Goal: Task Accomplishment & Management: Manage account settings

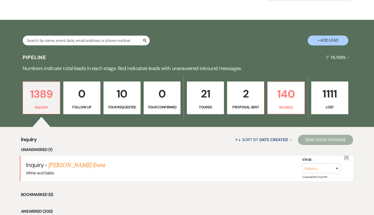
scroll to position [72, 0]
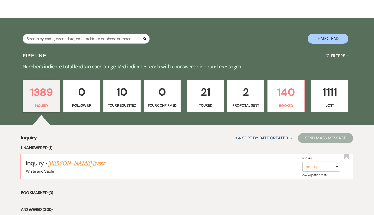
click at [127, 95] on p "10" at bounding box center [122, 92] width 30 height 17
select select "2"
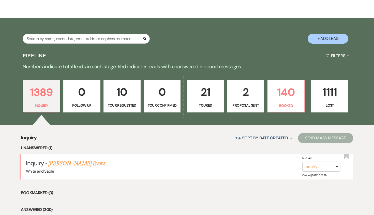
select select "2"
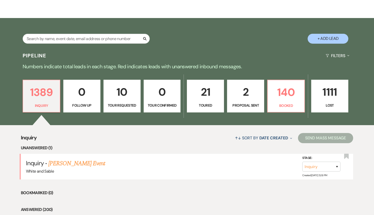
select select "2"
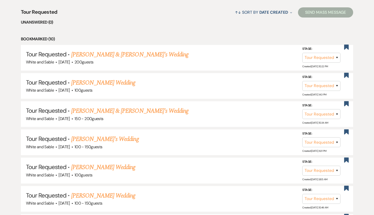
scroll to position [198, 0]
click at [98, 111] on link "[PERSON_NAME] & [PERSON_NAME]'s Wedding" at bounding box center [129, 110] width 117 height 9
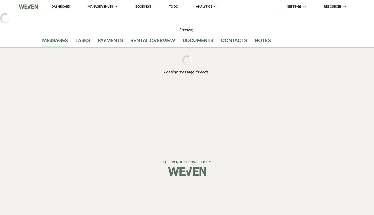
select select "2"
select select "7"
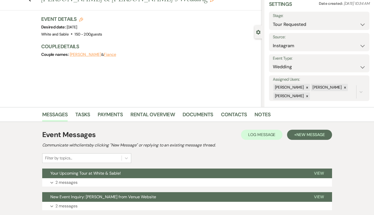
scroll to position [56, 0]
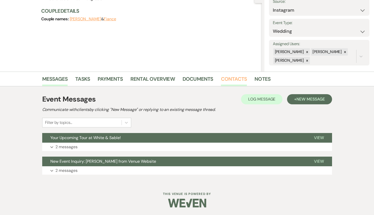
click at [228, 78] on link "Contacts" at bounding box center [234, 80] width 26 height 11
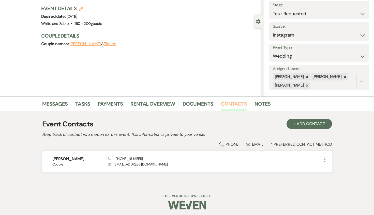
scroll to position [33, 0]
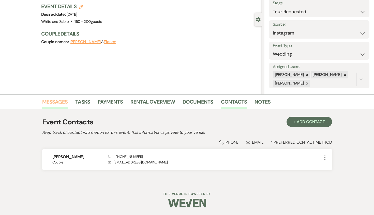
click at [61, 101] on link "Messages" at bounding box center [55, 103] width 26 height 11
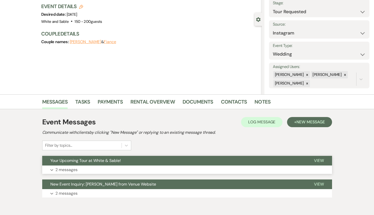
click at [93, 162] on span "Your Upcoming Tour at White & Sable!" at bounding box center [85, 160] width 70 height 5
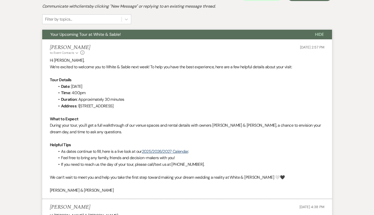
scroll to position [164, 0]
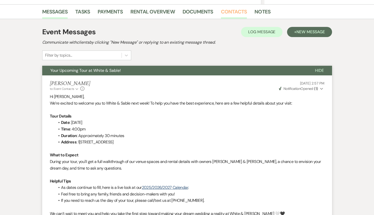
click at [231, 11] on link "Contacts" at bounding box center [234, 13] width 26 height 11
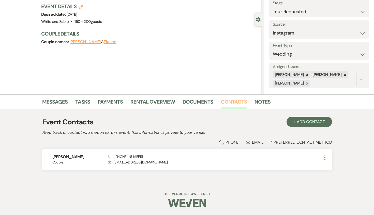
scroll to position [33, 0]
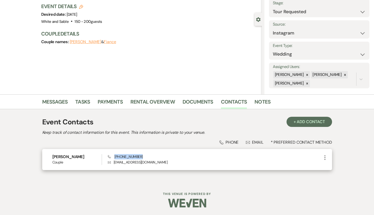
drag, startPoint x: 140, startPoint y: 157, endPoint x: 115, endPoint y: 157, distance: 25.2
click at [115, 157] on div "Phone [PHONE_NUMBER] Envelope [EMAIL_ADDRESS][DOMAIN_NAME]" at bounding box center [215, 159] width 214 height 11
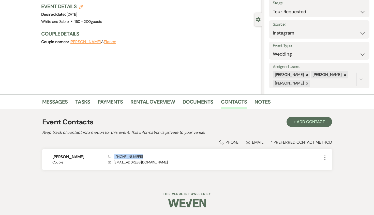
copy span "[PHONE_NUMBER]"
click at [53, 102] on link "Messages" at bounding box center [55, 103] width 26 height 11
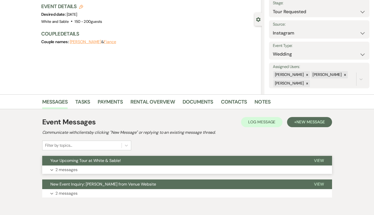
click at [95, 160] on span "Your Upcoming Tour at White & Sable!" at bounding box center [85, 160] width 70 height 5
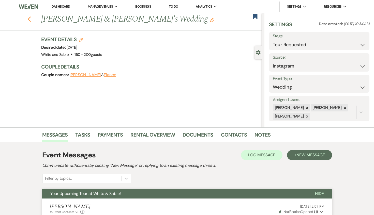
click at [29, 17] on icon "Previous" at bounding box center [29, 19] width 4 height 6
select select "2"
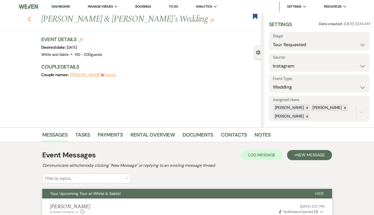
select select "2"
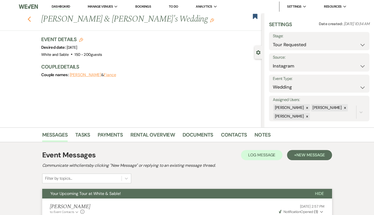
select select "2"
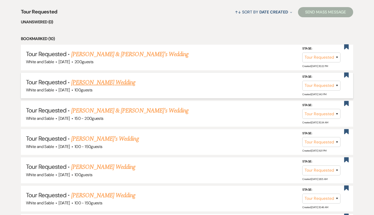
scroll to position [208, 0]
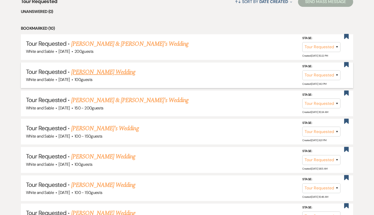
click at [99, 72] on link "[PERSON_NAME] Wedding" at bounding box center [103, 72] width 64 height 9
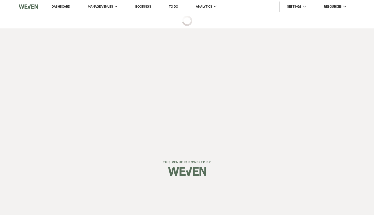
select select "2"
select select "5"
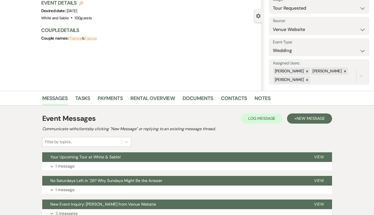
scroll to position [37, 0]
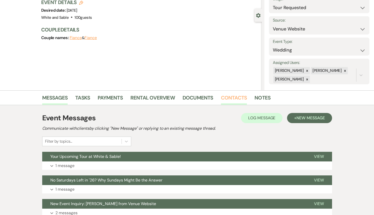
click at [235, 97] on link "Contacts" at bounding box center [234, 99] width 26 height 11
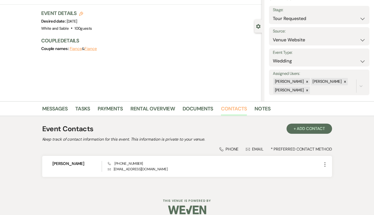
scroll to position [33, 0]
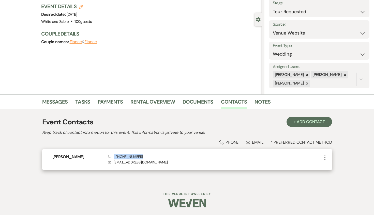
drag, startPoint x: 149, startPoint y: 156, endPoint x: 113, endPoint y: 156, distance: 36.1
click at [113, 156] on div "Phone [PHONE_NUMBER] Envelope [EMAIL_ADDRESS][DOMAIN_NAME]" at bounding box center [215, 159] width 214 height 11
copy span "[PHONE_NUMBER]"
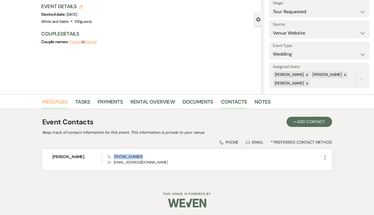
click at [61, 102] on link "Messages" at bounding box center [55, 103] width 26 height 11
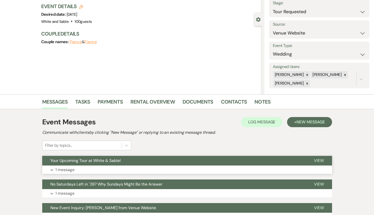
click at [86, 162] on span "Your Upcoming Tour at White & Sable!" at bounding box center [85, 160] width 70 height 5
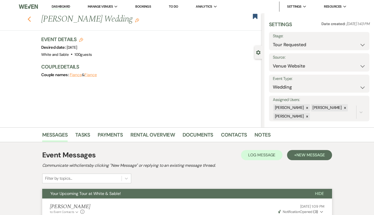
click at [29, 20] on use "button" at bounding box center [28, 20] width 3 height 6
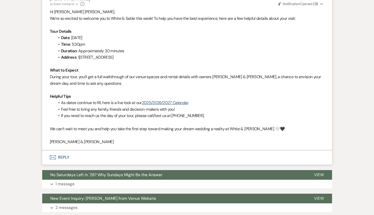
select select "2"
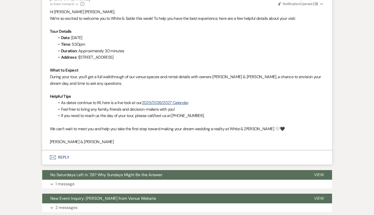
select select "2"
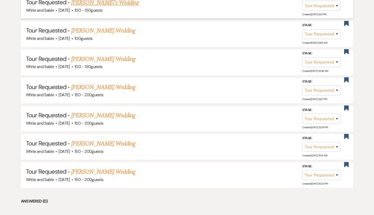
scroll to position [335, 0]
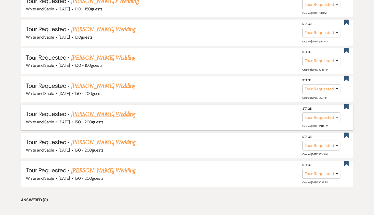
click at [100, 115] on link "[PERSON_NAME] Wedding" at bounding box center [103, 114] width 64 height 9
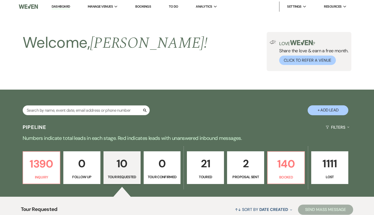
select select "2"
select select "5"
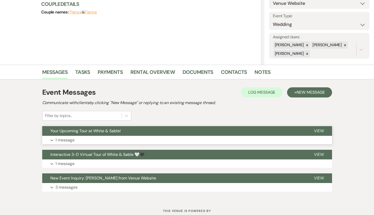
click at [142, 127] on button "Your Upcoming Tour at White & Sable!" at bounding box center [174, 131] width 264 height 10
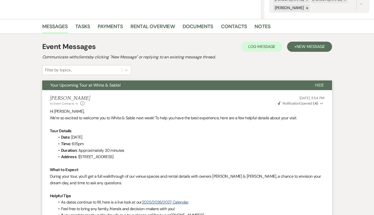
scroll to position [72, 0]
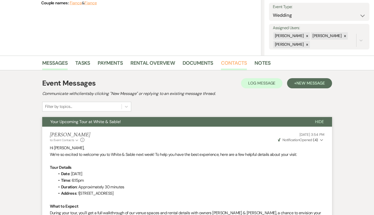
click at [232, 62] on link "Contacts" at bounding box center [234, 64] width 26 height 11
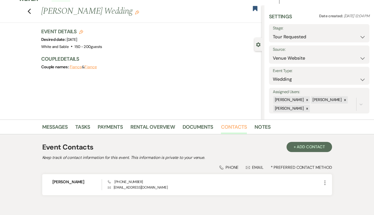
scroll to position [33, 0]
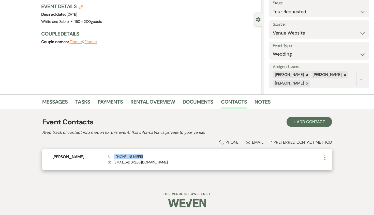
drag, startPoint x: 141, startPoint y: 156, endPoint x: 112, endPoint y: 156, distance: 28.7
click at [112, 156] on div "Phone [PHONE_NUMBER] Envelope [EMAIL_ADDRESS][DOMAIN_NAME]" at bounding box center [215, 159] width 214 height 11
copy span "[PHONE_NUMBER]"
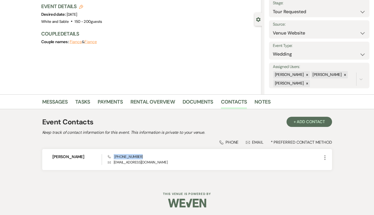
scroll to position [0, 0]
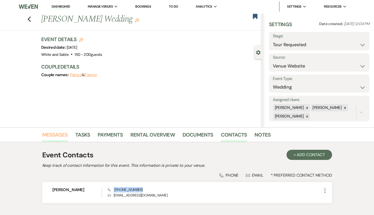
click at [62, 137] on link "Messages" at bounding box center [55, 136] width 26 height 11
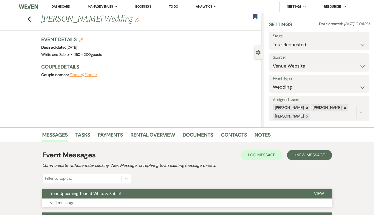
click at [75, 196] on button "Your Upcoming Tour at White & Sable!" at bounding box center [174, 194] width 264 height 10
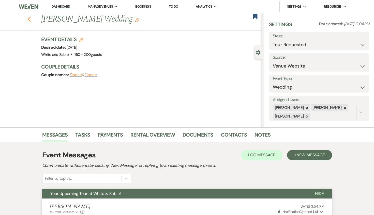
click at [29, 18] on use "button" at bounding box center [28, 20] width 3 height 6
select select "2"
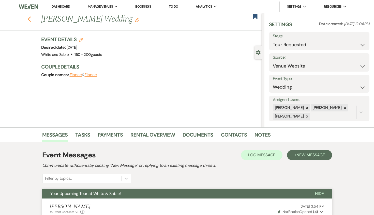
select select "2"
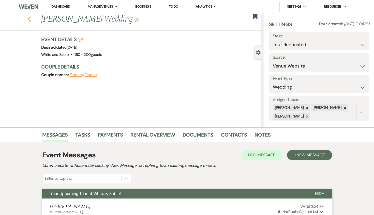
select select "2"
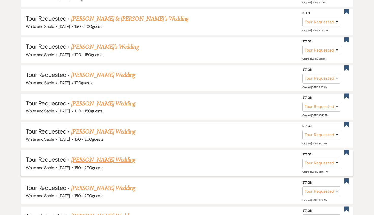
scroll to position [289, 0]
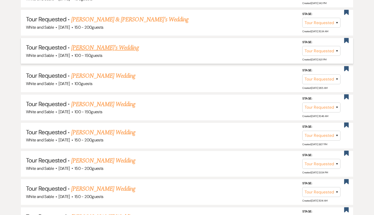
click at [90, 42] on li "Tour Requested · Lexi Lone's Wedding White and Sable · [DATE] · 100 - 150 guest…" at bounding box center [187, 51] width 332 height 26
click at [90, 47] on link "[PERSON_NAME]'s Wedding" at bounding box center [105, 47] width 68 height 9
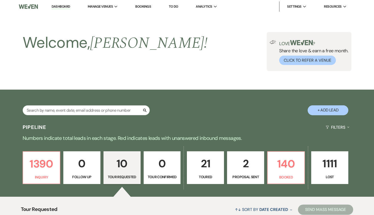
select select "2"
select select "5"
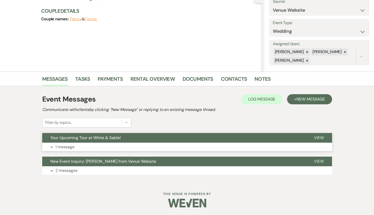
click at [98, 141] on button "Your Upcoming Tour at White & Sable!" at bounding box center [174, 138] width 264 height 10
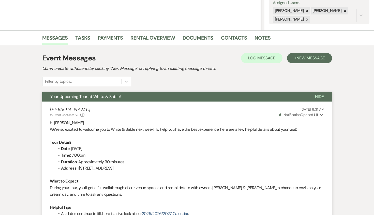
scroll to position [94, 0]
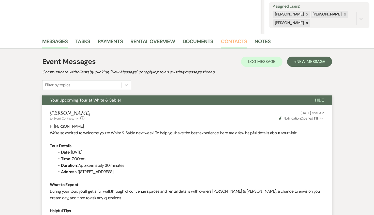
click at [232, 44] on link "Contacts" at bounding box center [234, 42] width 26 height 11
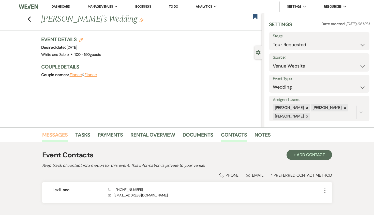
click at [58, 137] on link "Messages" at bounding box center [55, 136] width 26 height 11
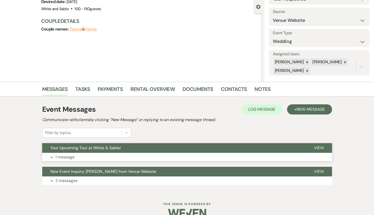
click at [112, 151] on button "Your Upcoming Tour at White & Sable!" at bounding box center [174, 148] width 264 height 10
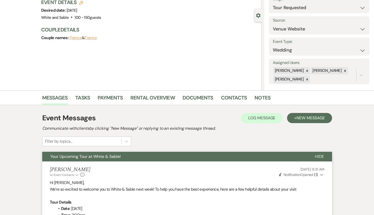
scroll to position [32, 0]
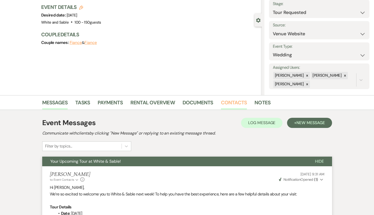
click at [223, 100] on link "Contacts" at bounding box center [234, 104] width 26 height 11
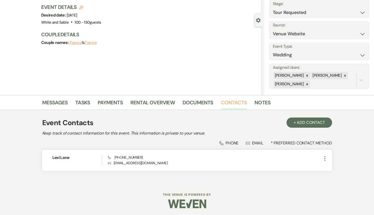
scroll to position [33, 0]
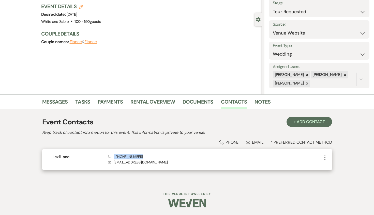
drag, startPoint x: 143, startPoint y: 158, endPoint x: 112, endPoint y: 156, distance: 31.0
click at [112, 156] on div "Phone [PHONE_NUMBER] Envelope [EMAIL_ADDRESS][DOMAIN_NAME]" at bounding box center [215, 159] width 214 height 11
copy span "[PHONE_NUMBER]"
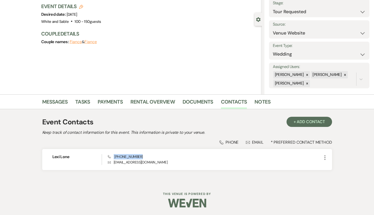
scroll to position [0, 0]
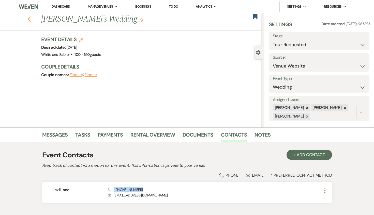
click at [30, 20] on icon "Previous" at bounding box center [29, 19] width 4 height 6
select select "2"
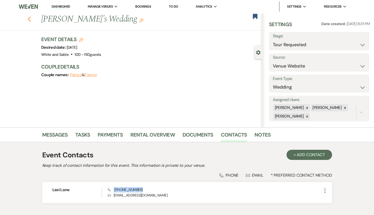
select select "2"
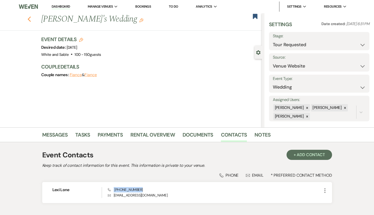
select select "2"
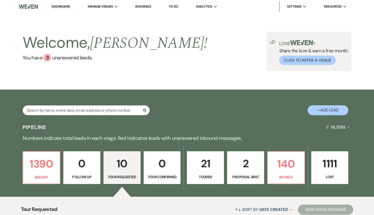
click at [63, 4] on link "Dashboard" at bounding box center [61, 6] width 18 height 5
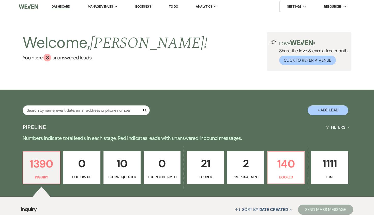
click at [128, 164] on p "10" at bounding box center [122, 163] width 30 height 17
select select "2"
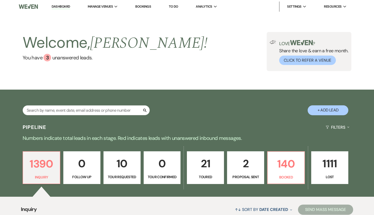
select select "2"
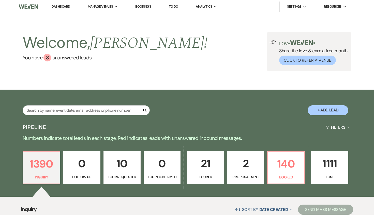
select select "2"
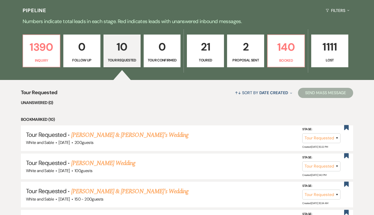
scroll to position [114, 0]
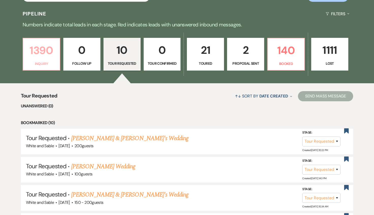
click at [51, 60] on link "1390 Inquiry" at bounding box center [42, 54] width 38 height 33
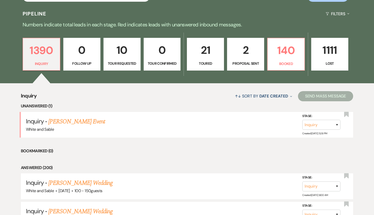
click at [122, 62] on p "Tour Requested" at bounding box center [122, 64] width 30 height 6
select select "2"
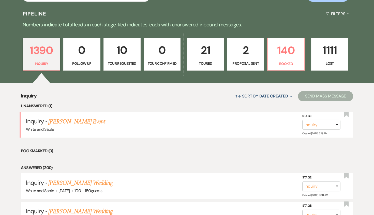
select select "2"
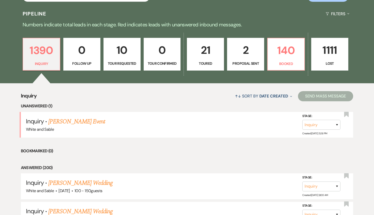
select select "2"
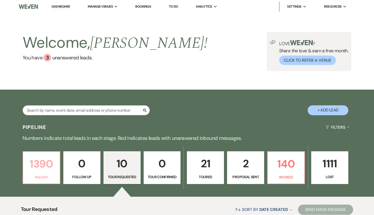
click at [54, 156] on p "1390" at bounding box center [41, 164] width 30 height 17
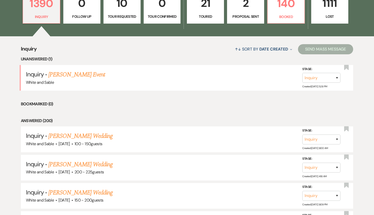
scroll to position [161, 0]
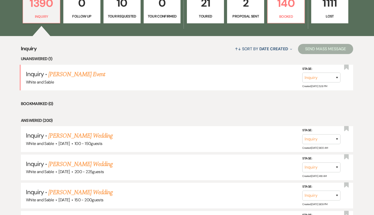
click at [244, 16] on p "Proposal Sent" at bounding box center [245, 16] width 30 height 6
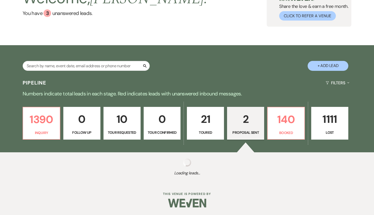
scroll to position [136, 0]
select select "6"
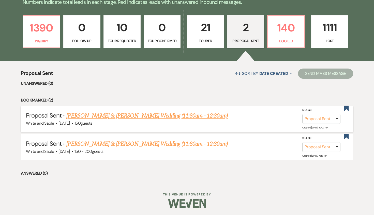
click at [128, 113] on link "[PERSON_NAME] & [PERSON_NAME] Wedding (11:30am - 12:30am)" at bounding box center [146, 115] width 161 height 9
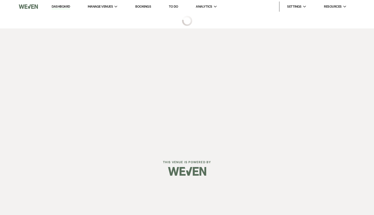
select select "6"
select select "25"
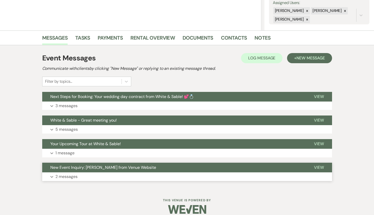
click at [122, 167] on span "New Event Inquiry: [PERSON_NAME] from Venue Website" at bounding box center [103, 167] width 106 height 5
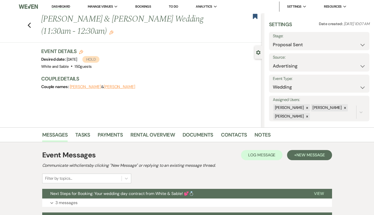
click at [64, 5] on link "Dashboard" at bounding box center [61, 6] width 18 height 5
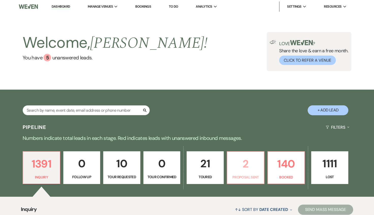
click at [249, 165] on p "2" at bounding box center [245, 164] width 30 height 17
select select "6"
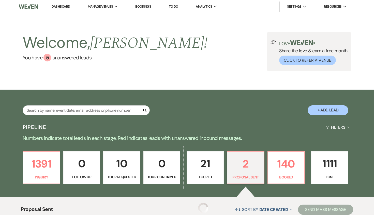
select select "6"
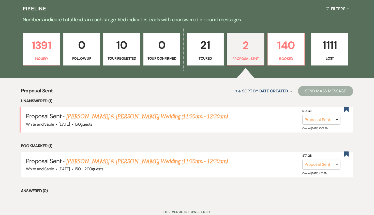
scroll to position [136, 0]
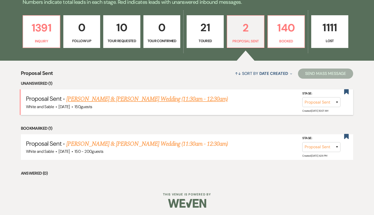
click at [111, 97] on link "[PERSON_NAME] & [PERSON_NAME] Wedding (11:30am - 12:30am)" at bounding box center [146, 99] width 161 height 9
select select "6"
select select "25"
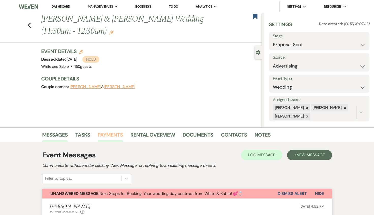
click at [110, 135] on link "Payments" at bounding box center [110, 136] width 25 height 11
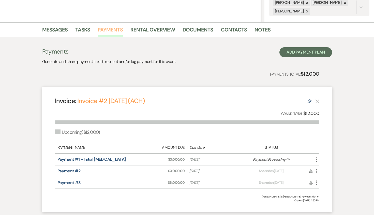
scroll to position [87, 0]
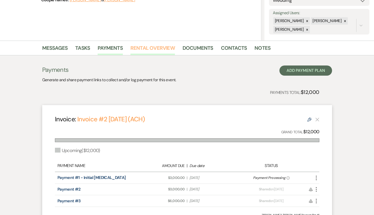
click at [162, 46] on link "Rental Overview" at bounding box center [152, 49] width 44 height 11
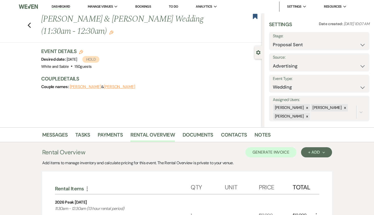
click at [60, 8] on link "Dashboard" at bounding box center [61, 6] width 18 height 5
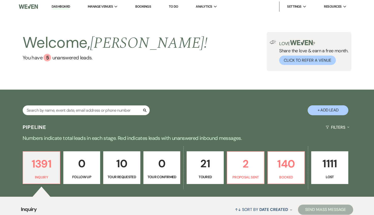
click at [103, 19] on div "Welcome, [PERSON_NAME] ! You have 5 unanswered lead s . Love ? Share the love &…" at bounding box center [187, 51] width 374 height 76
click at [103, 14] on li "White and Sable" at bounding box center [113, 16] width 46 height 5
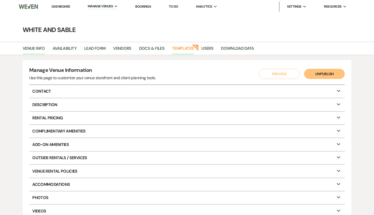
click at [182, 52] on link "Templates" at bounding box center [183, 50] width 22 height 10
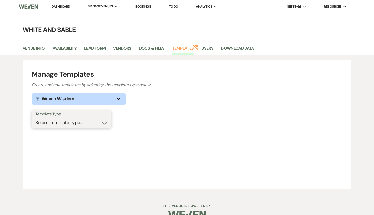
click at [80, 124] on select "Select template type... Task List Message Templates Payment Plan Inventory Item…" at bounding box center [71, 123] width 72 height 10
select select "Message Templates"
click at [35, 118] on select "Select template type... Task List Message Templates Payment Plan Inventory Item…" at bounding box center [71, 123] width 72 height 10
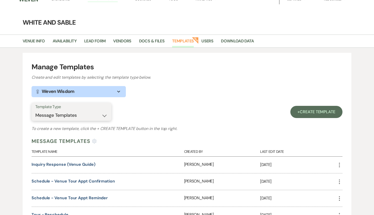
scroll to position [12, 0]
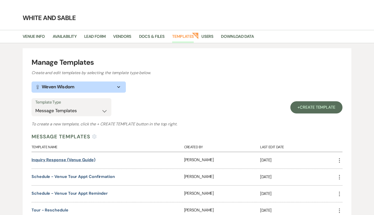
click at [81, 162] on link "Inquiry Response (Venue Guide)" at bounding box center [64, 159] width 64 height 5
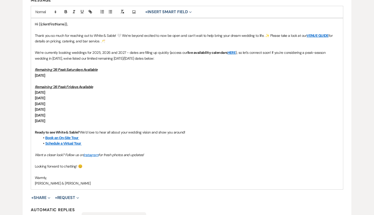
scroll to position [140, 0]
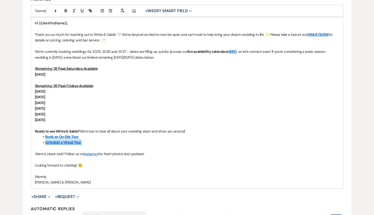
drag, startPoint x: 87, startPoint y: 143, endPoint x: 43, endPoint y: 143, distance: 44.5
click at [43, 143] on li "Schedule a Virtual Tour" at bounding box center [189, 143] width 299 height 6
drag, startPoint x: 65, startPoint y: 152, endPoint x: 38, endPoint y: 152, distance: 26.7
click at [38, 152] on em "Want a closer look? Follow us on Instagram for fresh photos and updates!" at bounding box center [89, 154] width 109 height 5
drag, startPoint x: 152, startPoint y: 152, endPoint x: 35, endPoint y: 152, distance: 116.4
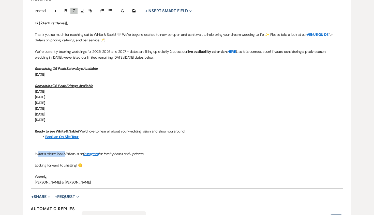
click at [35, 152] on p "Want a closer look? Follow us on Instagram for fresh photos and updates!" at bounding box center [187, 154] width 304 height 6
click at [72, 185] on p "[PERSON_NAME] & [PERSON_NAME]" at bounding box center [187, 183] width 304 height 6
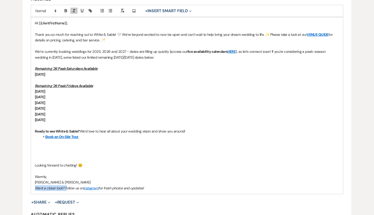
drag, startPoint x: 36, startPoint y: 187, endPoint x: 66, endPoint y: 188, distance: 30.5
click at [66, 188] on em "Want a closer look? Follow us on Instagram for fresh photos and updates!" at bounding box center [89, 188] width 109 height 5
click at [63, 189] on em "Want a closer look? Follow us on Instagram for fresh photos and updates!" at bounding box center [89, 188] width 109 height 5
drag, startPoint x: 65, startPoint y: 187, endPoint x: 28, endPoint y: 190, distance: 36.4
click at [28, 190] on form "Edit Message Template This template was created on Mar 11, 2024 * Required Temp…" at bounding box center [187, 91] width 329 height 362
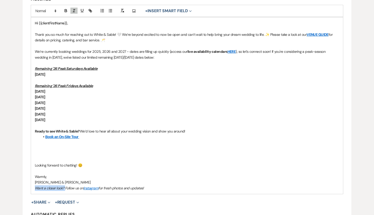
copy em "Want a closer look?"
click at [35, 148] on p at bounding box center [187, 149] width 304 height 6
drag, startPoint x: 67, startPoint y: 147, endPoint x: 35, endPoint y: 147, distance: 31.5
click at [35, 147] on p "Want a closer look?" at bounding box center [187, 149] width 304 height 6
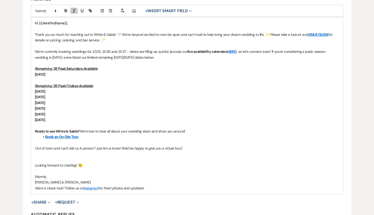
click at [34, 146] on div "Hi {{clientFirstName}}, Thank you so much for reaching out to White & Sable! 🤍 …" at bounding box center [187, 105] width 312 height 177
click at [34, 165] on div "Hi {{clientFirstName}}, Thank you so much for reaching out to White & Sable! 🤍 …" at bounding box center [187, 105] width 312 height 177
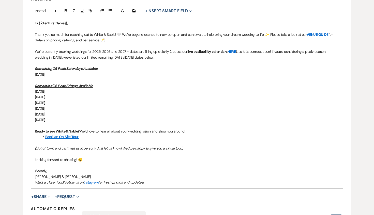
click at [38, 149] on em "(Out of town and can't visit us in person? Just let us know! We'd be happy to g…" at bounding box center [109, 148] width 148 height 5
click at [89, 148] on em "(Live of town and can't visit us in person? Just let us know! We'd be happy to …" at bounding box center [109, 148] width 148 height 5
click at [98, 163] on p at bounding box center [187, 166] width 304 height 6
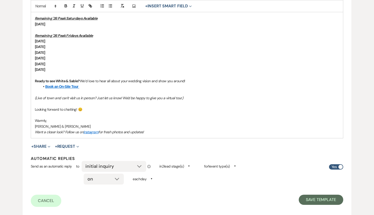
scroll to position [222, 0]
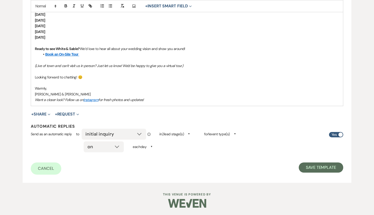
click at [44, 65] on em "(Live of town and can't visit us in person? Just let us know! We'd be happy to …" at bounding box center [109, 66] width 148 height 5
drag, startPoint x: 54, startPoint y: 65, endPoint x: 37, endPoint y: 65, distance: 17.3
click at [37, 65] on em "(Live of town and can't visit us in person? Just let us know! We'd be happy to …" at bounding box center [109, 66] width 148 height 5
click at [97, 80] on p at bounding box center [187, 83] width 304 height 6
click at [311, 167] on button "Save Template" at bounding box center [321, 168] width 44 height 10
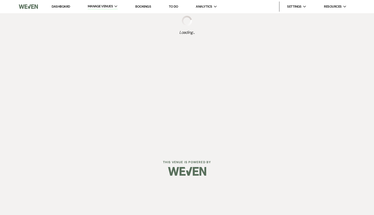
select select "Message Templates"
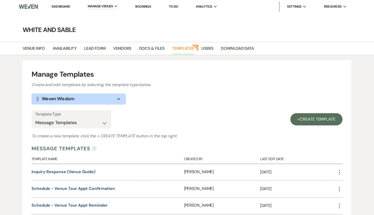
click at [65, 6] on link "Dashboard" at bounding box center [61, 6] width 18 height 4
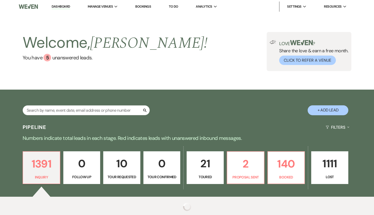
click at [257, 56] on div "Welcome, [PERSON_NAME] ! You have 5 unanswered lead s . Love ? Share the love &…" at bounding box center [187, 51] width 366 height 39
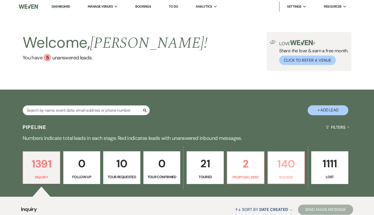
click at [289, 167] on p "140" at bounding box center [286, 164] width 30 height 17
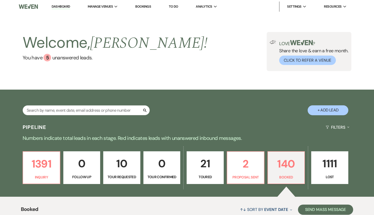
click at [64, 6] on link "Dashboard" at bounding box center [61, 6] width 18 height 5
